Goal: Check status: Check status

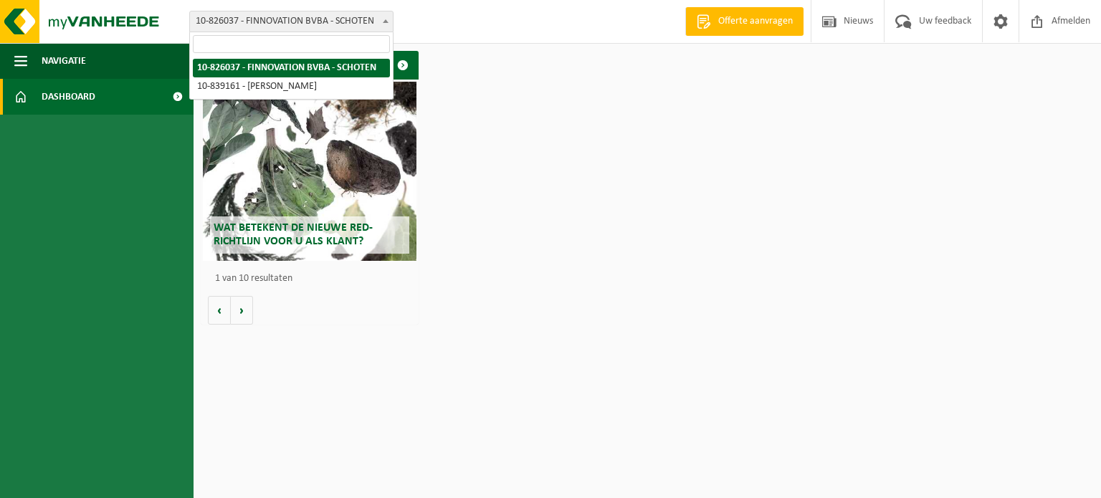
click at [365, 25] on span "10-826037 - FINNOVATION BVBA - SCHOTEN" at bounding box center [291, 21] width 203 height 20
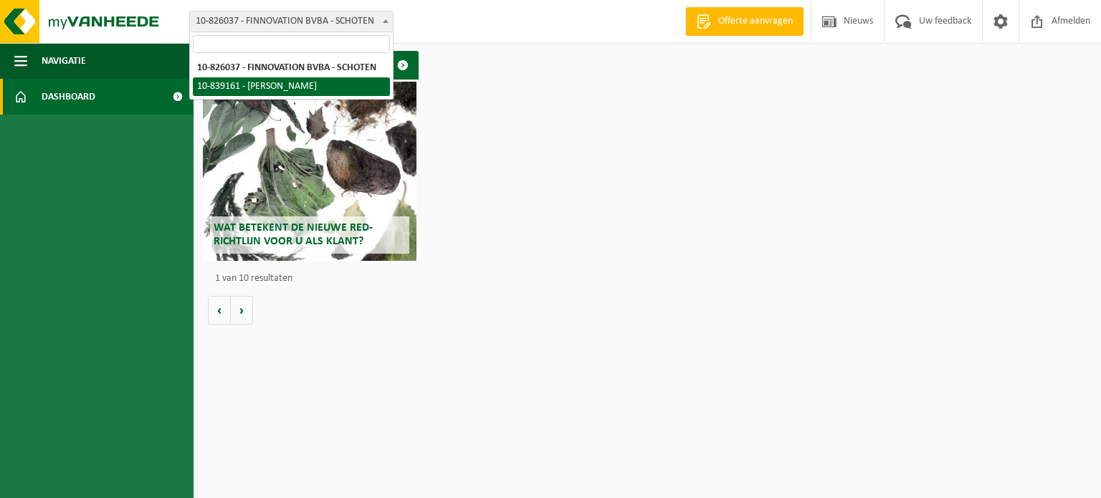
select select "91856"
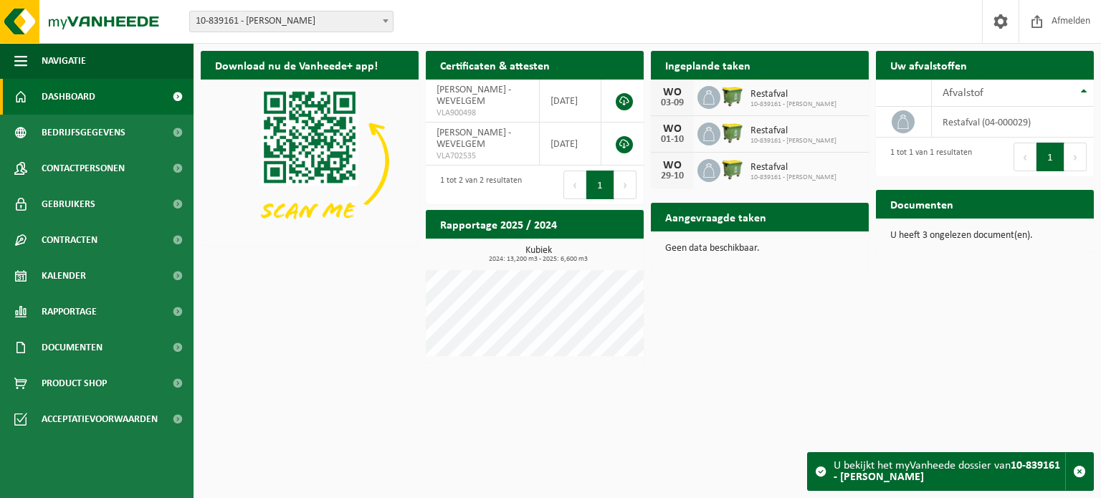
click at [699, 66] on h2 "Ingeplande taken" at bounding box center [708, 65] width 114 height 28
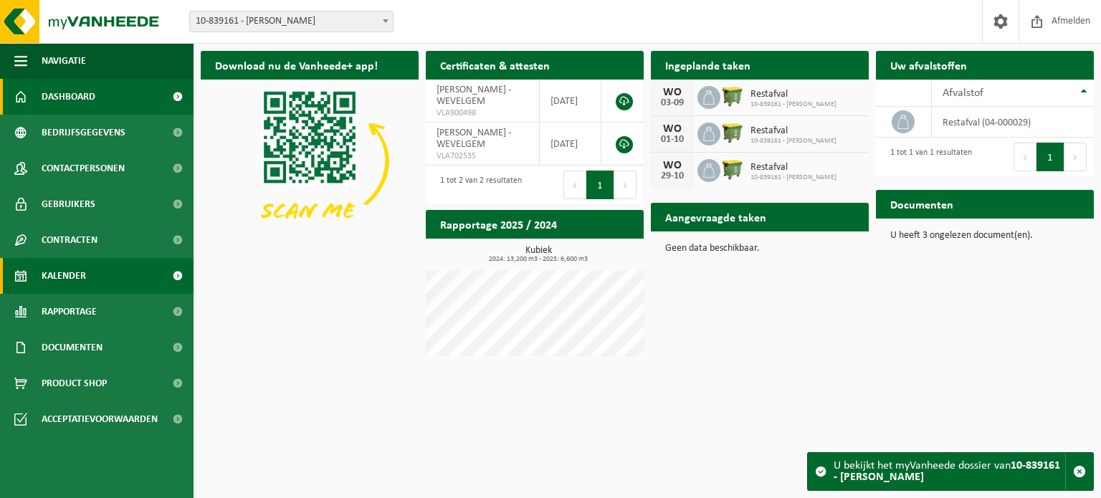
click at [100, 275] on link "Kalender" at bounding box center [96, 276] width 193 height 36
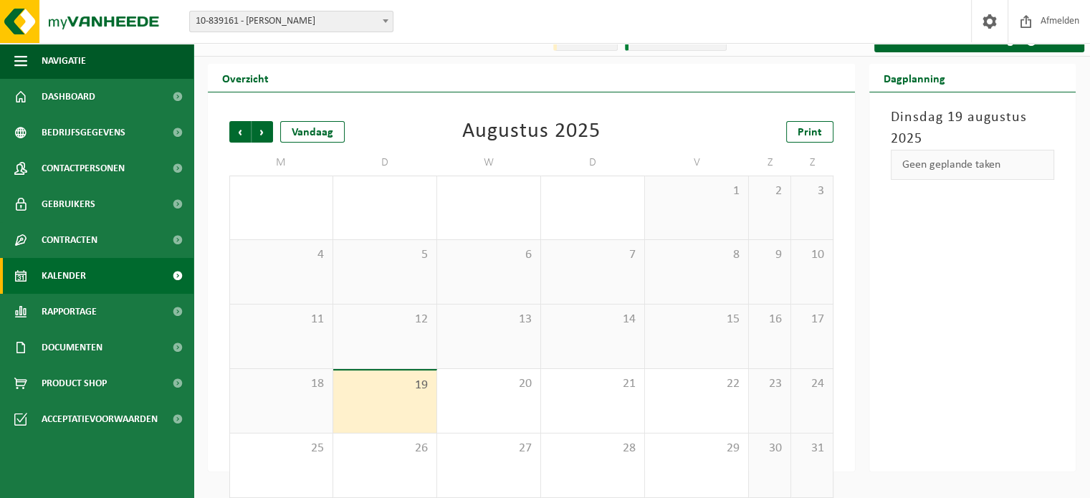
scroll to position [17, 0]
click at [239, 142] on span "Vorige" at bounding box center [239, 132] width 21 height 21
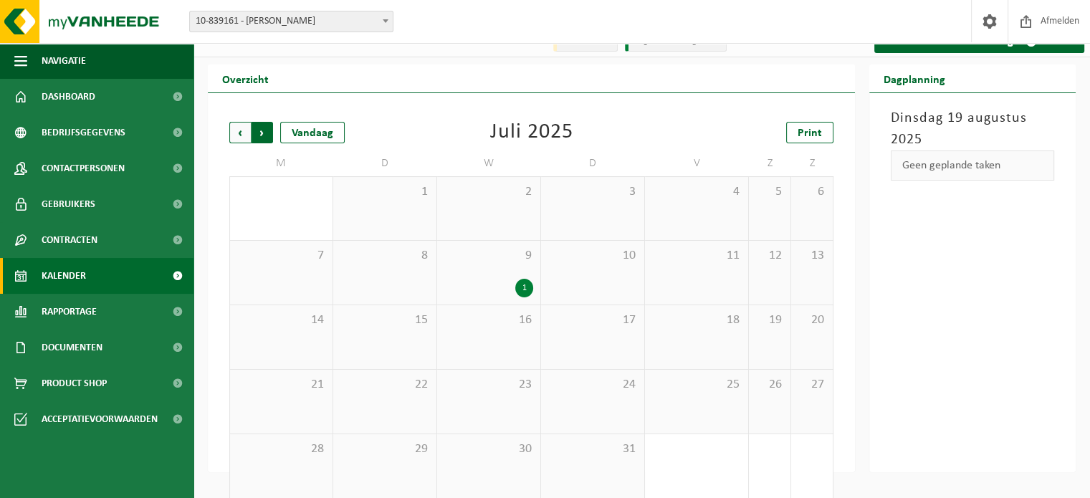
click at [243, 133] on span "Vorige" at bounding box center [239, 132] width 21 height 21
click at [265, 134] on span "Volgende" at bounding box center [262, 132] width 21 height 21
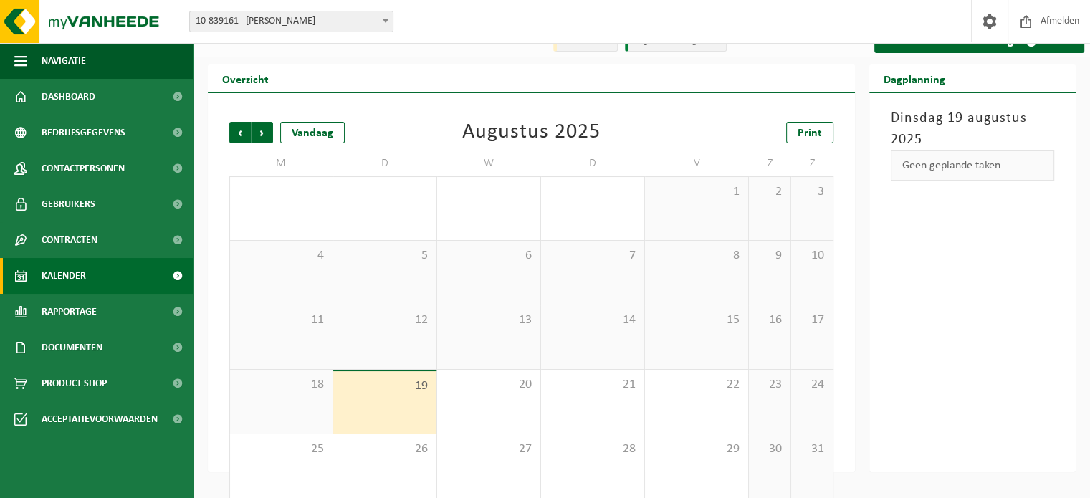
scroll to position [33, 0]
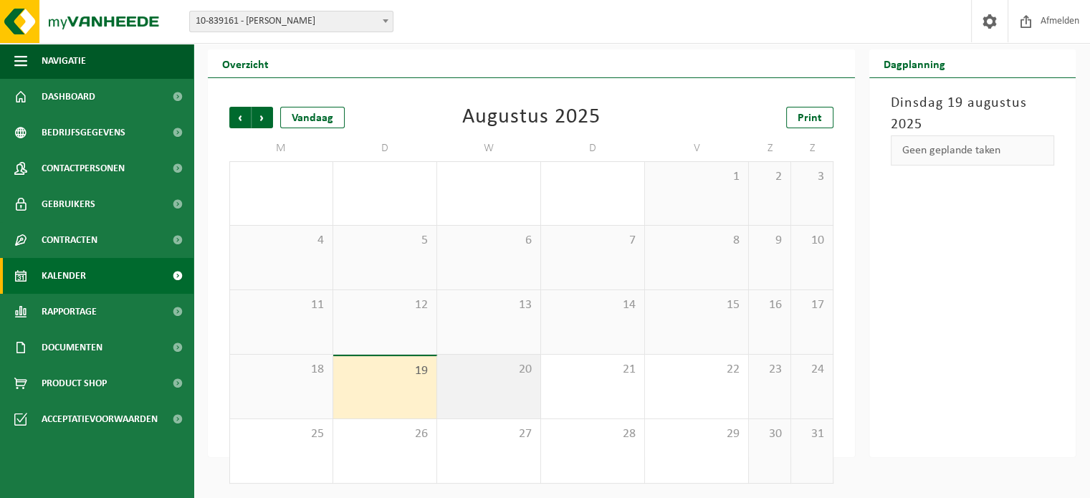
click at [492, 373] on span "20" at bounding box center [488, 370] width 89 height 16
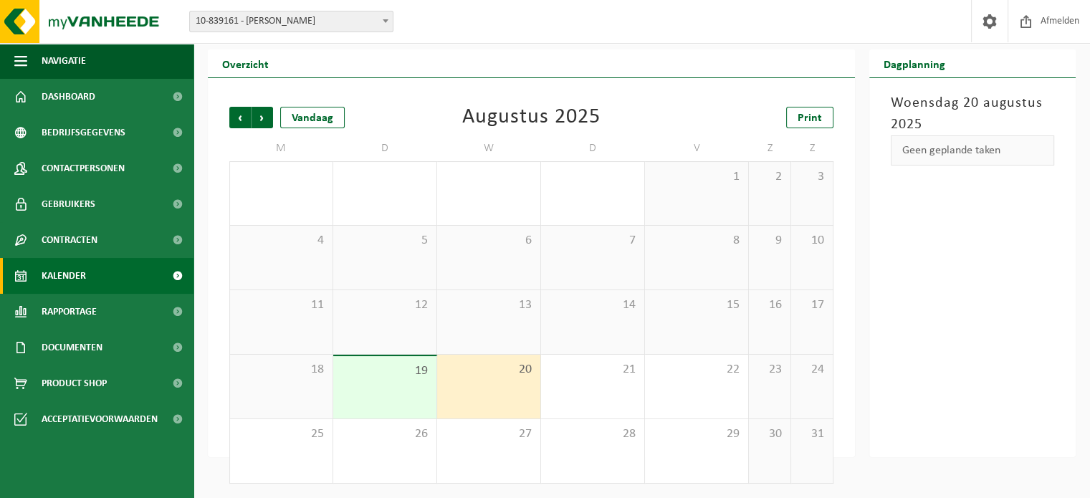
click at [496, 404] on div "20" at bounding box center [488, 387] width 103 height 64
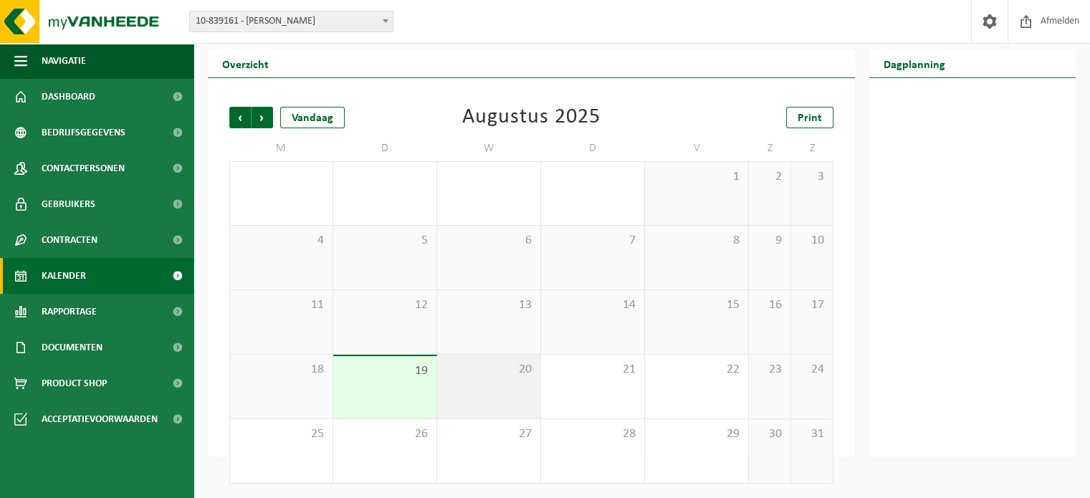
click at [496, 404] on div "20" at bounding box center [488, 387] width 103 height 64
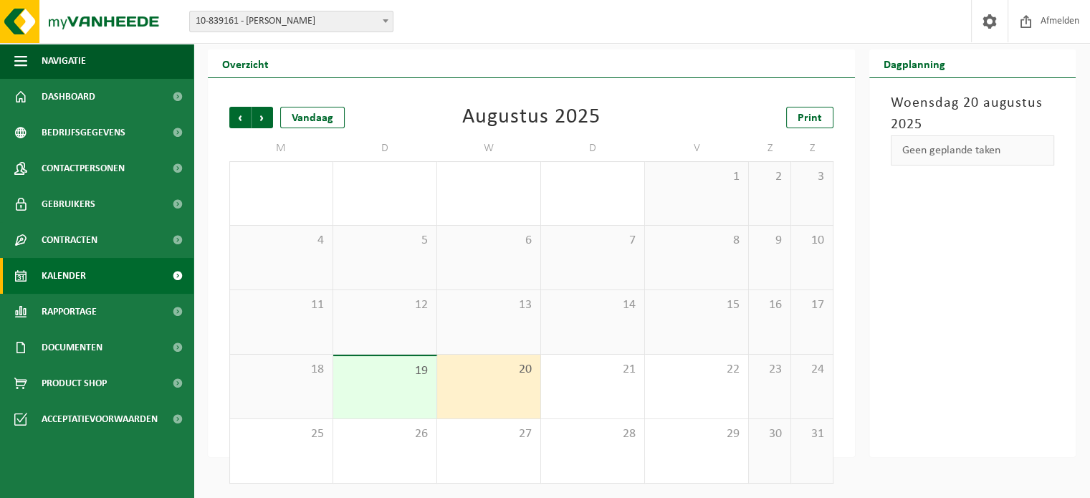
scroll to position [0, 0]
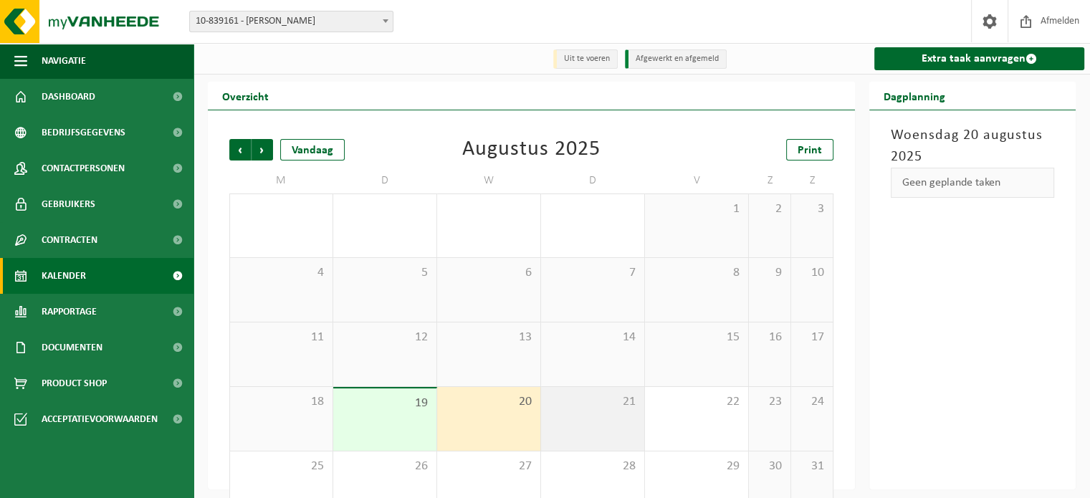
click at [610, 419] on div "21" at bounding box center [592, 419] width 103 height 64
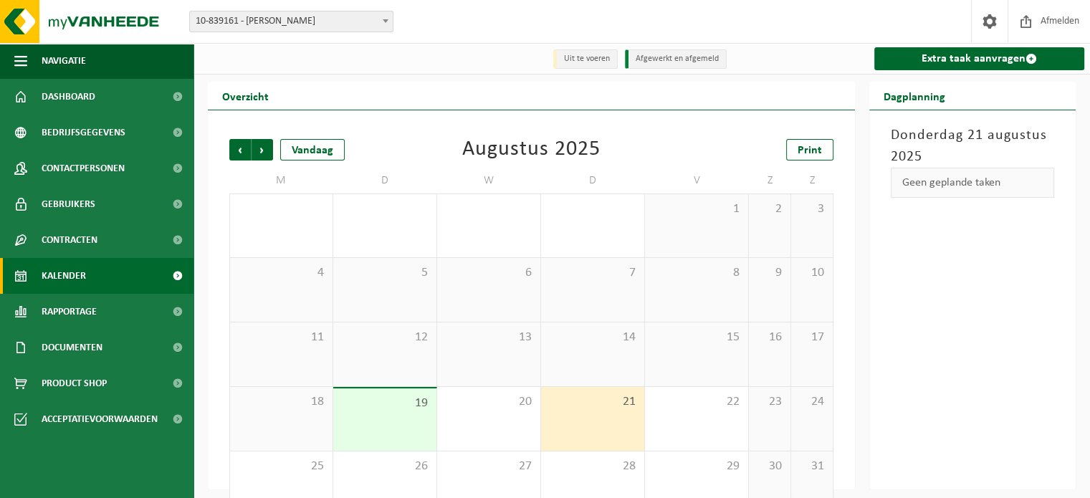
click at [380, 435] on div "19" at bounding box center [384, 419] width 103 height 62
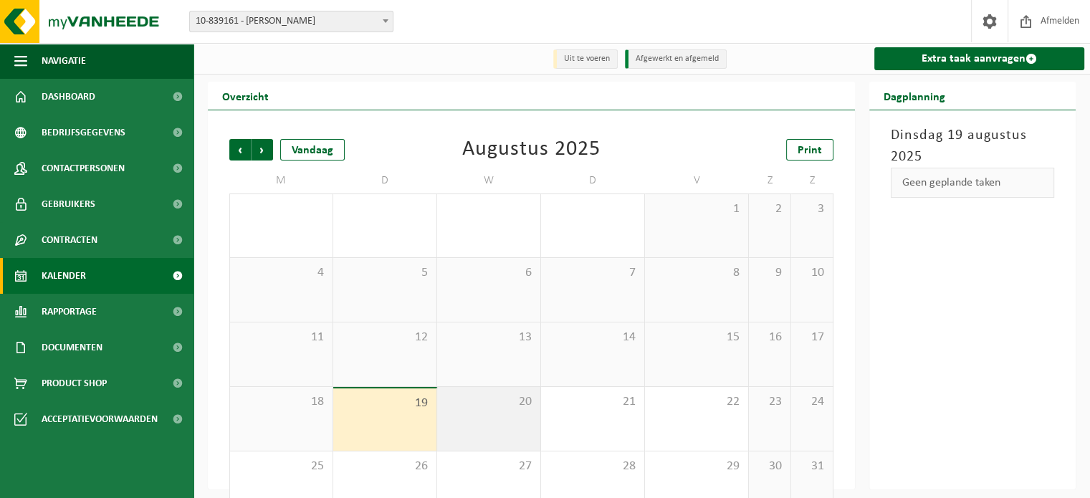
click at [459, 435] on div "20" at bounding box center [488, 419] width 103 height 64
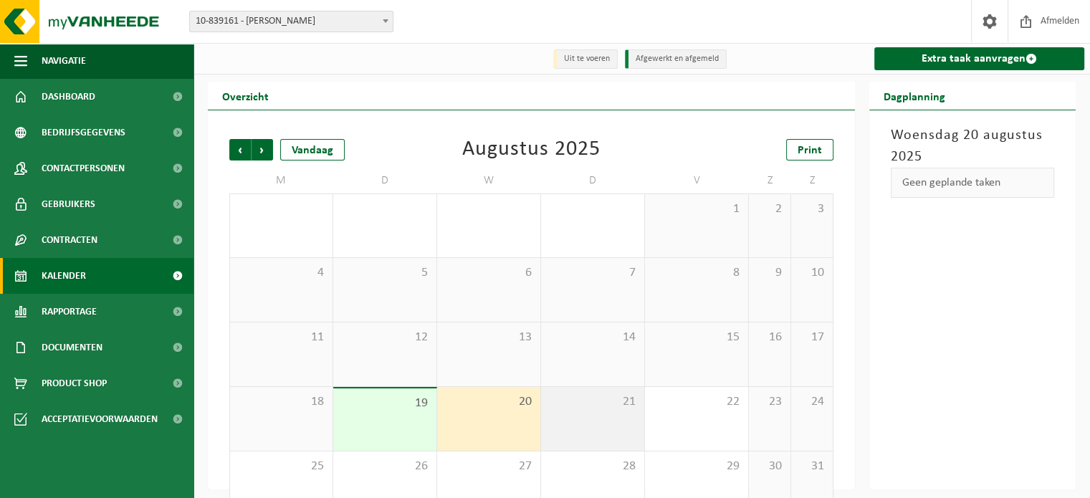
click at [608, 425] on div "21" at bounding box center [592, 419] width 103 height 64
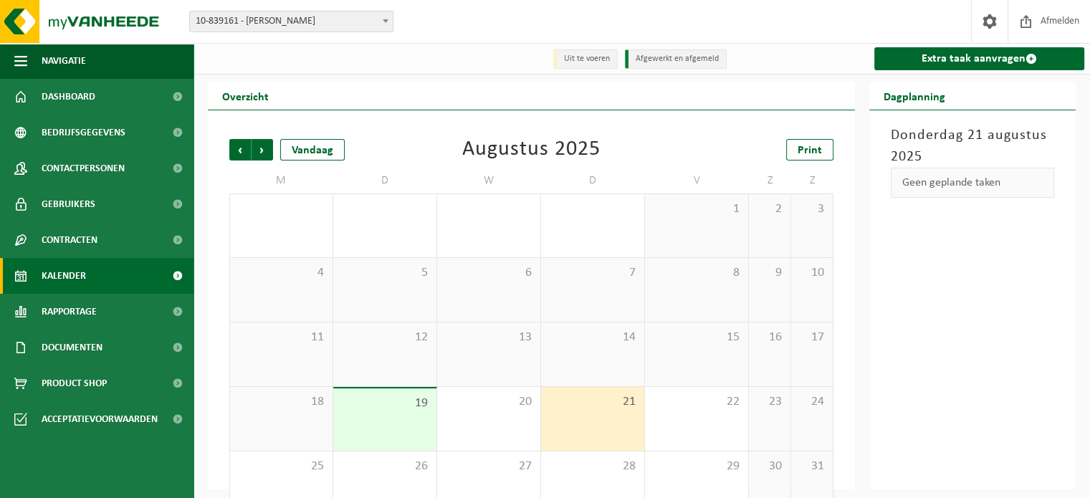
click at [401, 408] on span "19" at bounding box center [384, 404] width 89 height 16
